Goal: Task Accomplishment & Management: Complete application form

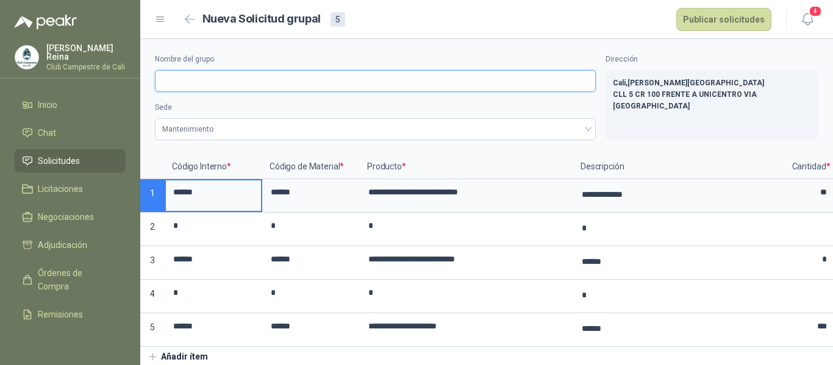
click at [179, 81] on input "Nombre del grupo" at bounding box center [375, 81] width 441 height 22
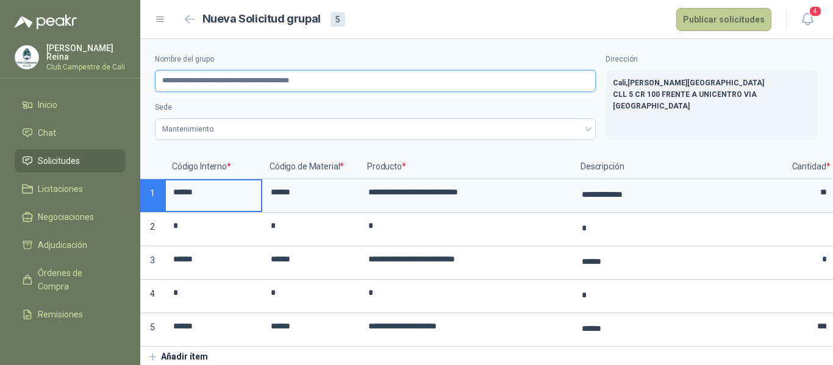
type input "**********"
click at [712, 19] on button "Publicar solicitudes" at bounding box center [723, 19] width 95 height 23
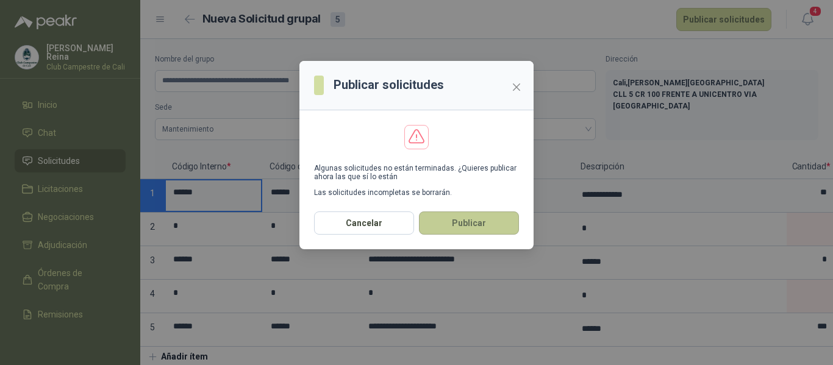
click at [457, 220] on button "Publicar" at bounding box center [469, 223] width 100 height 23
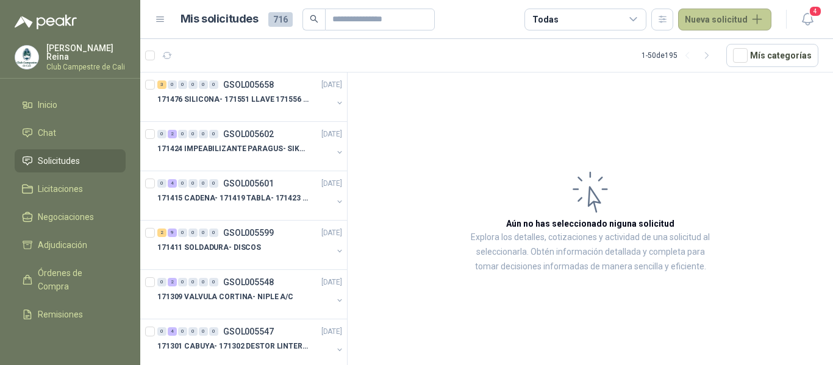
drag, startPoint x: 698, startPoint y: 17, endPoint x: 699, endPoint y: 25, distance: 8.0
click at [698, 17] on button "Nueva solicitud" at bounding box center [724, 20] width 93 height 22
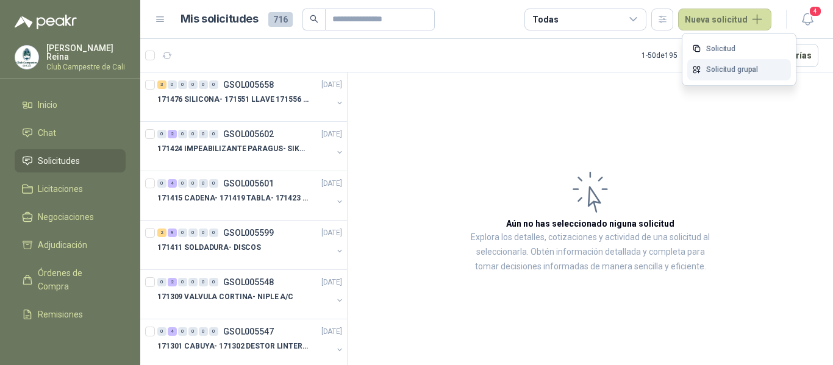
click at [706, 65] on link "Solicitud grupal" at bounding box center [739, 69] width 104 height 21
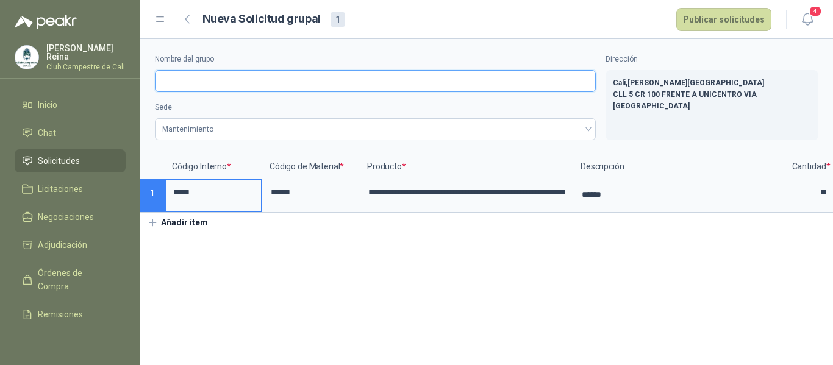
click at [183, 84] on input "Nombre del grupo" at bounding box center [375, 81] width 441 height 22
type input "**********"
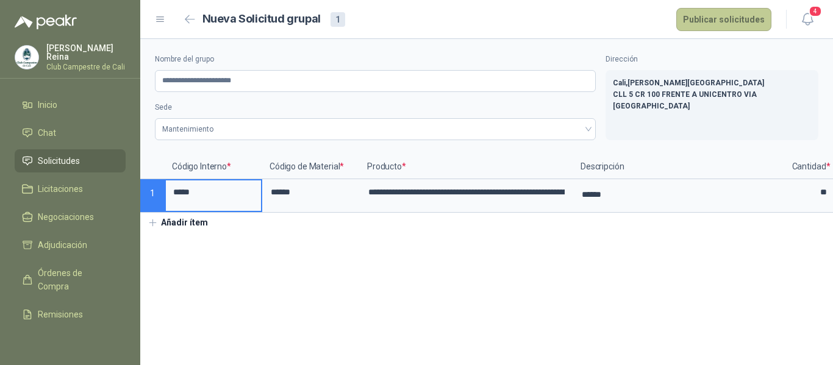
click at [748, 17] on button "Publicar solicitudes" at bounding box center [723, 19] width 95 height 23
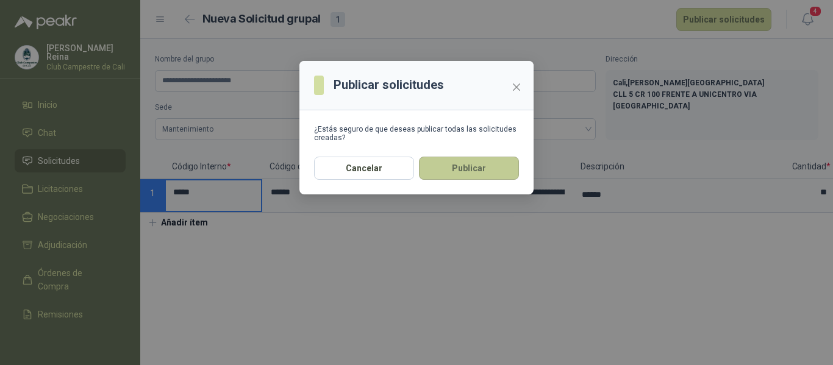
click at [479, 163] on button "Publicar" at bounding box center [469, 168] width 100 height 23
